Goal: Find contact information: Find contact information

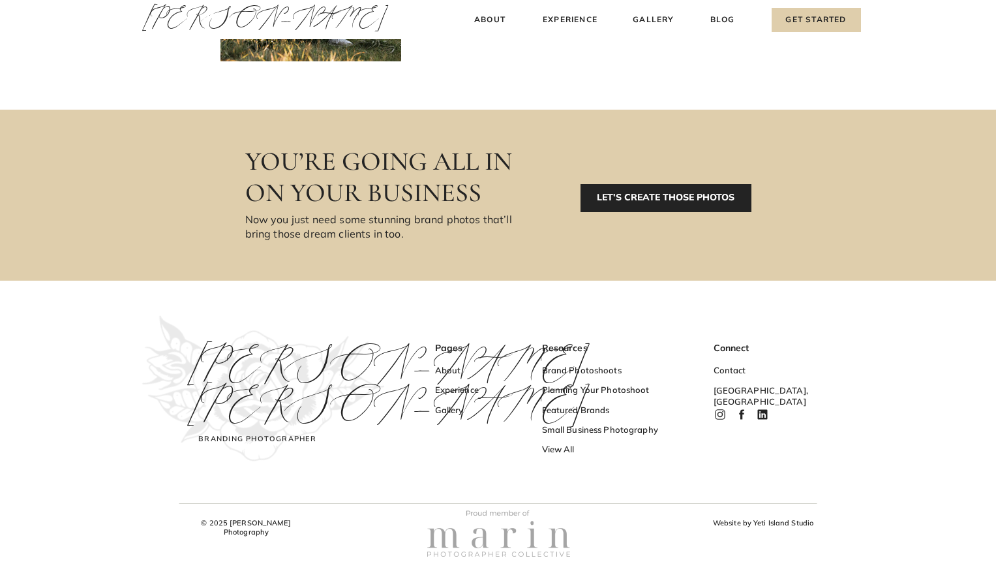
scroll to position [4300, 0]
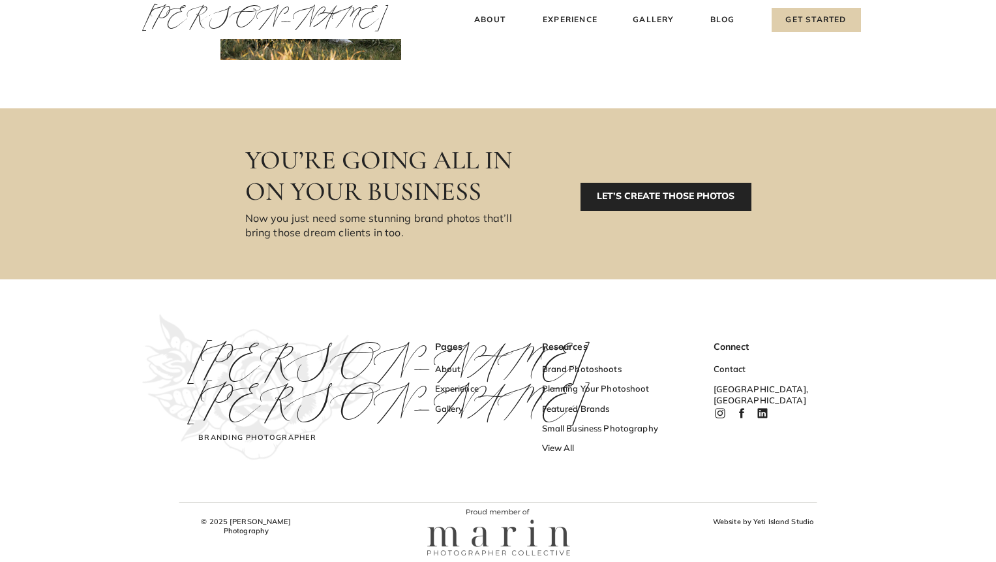
click at [743, 413] on icon at bounding box center [741, 413] width 13 height 13
click at [738, 370] on h3 "Contact" at bounding box center [753, 370] width 78 height 14
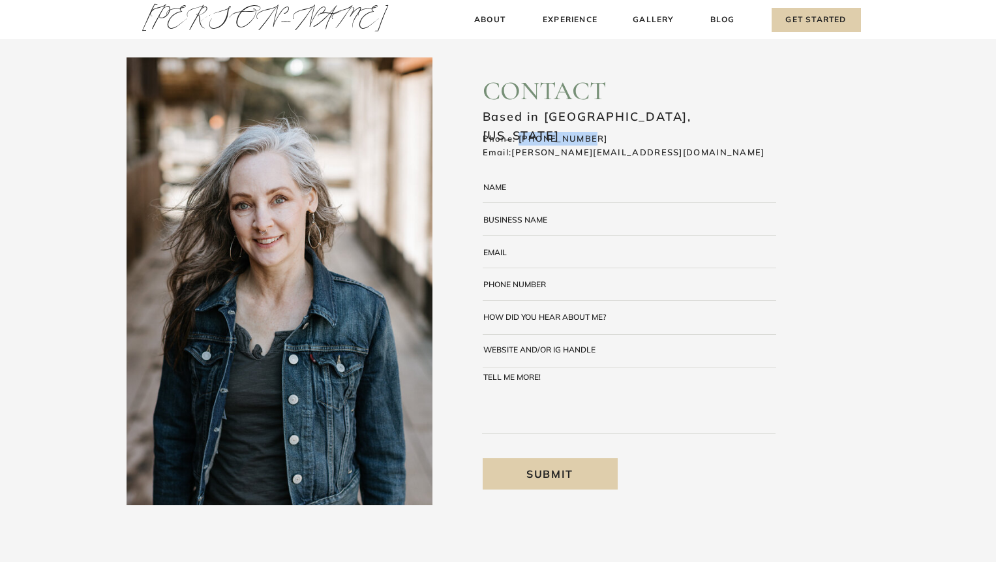
drag, startPoint x: 593, startPoint y: 134, endPoint x: 519, endPoint y: 134, distance: 73.7
click at [519, 134] on h3 "Phone: [PHONE_NUMBER] Email: [PERSON_NAME][EMAIL_ADDRESS][DOMAIN_NAME]" at bounding box center [643, 146] width 321 height 28
copy h3 "[PHONE_NUMBER]"
drag, startPoint x: 714, startPoint y: 149, endPoint x: 516, endPoint y: 159, distance: 198.6
click at [516, 159] on h3 "Phone: [PHONE_NUMBER] Email: [PERSON_NAME][EMAIL_ADDRESS][DOMAIN_NAME]" at bounding box center [643, 146] width 321 height 28
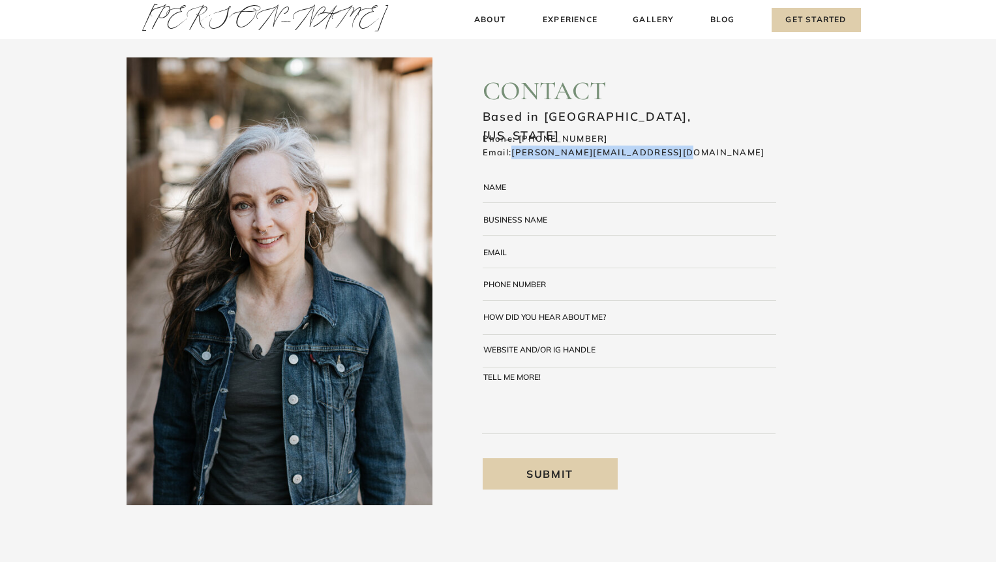
copy link "[PERSON_NAME][EMAIL_ADDRESS][DOMAIN_NAME]"
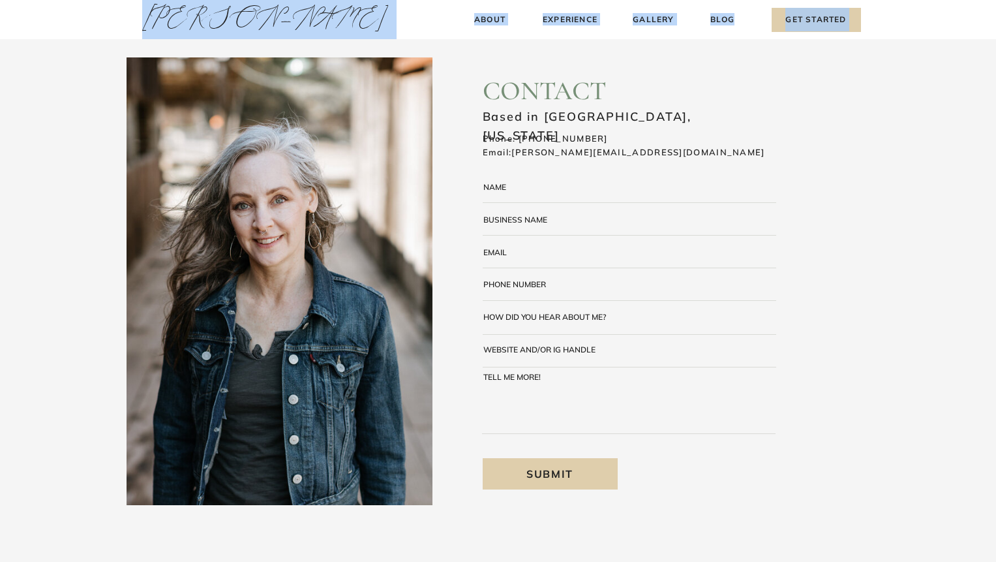
drag, startPoint x: 264, startPoint y: 19, endPoint x: 150, endPoint y: 19, distance: 113.5
click at [150, 19] on div "Blog About Experience Gallery Get Started [PERSON_NAME] [PERSON_NAME] About Exp…" at bounding box center [498, 422] width 996 height 845
copy div "[PERSON_NAME] About Experience Gallery Get Started Blog"
